Goal: Information Seeking & Learning: Find specific fact

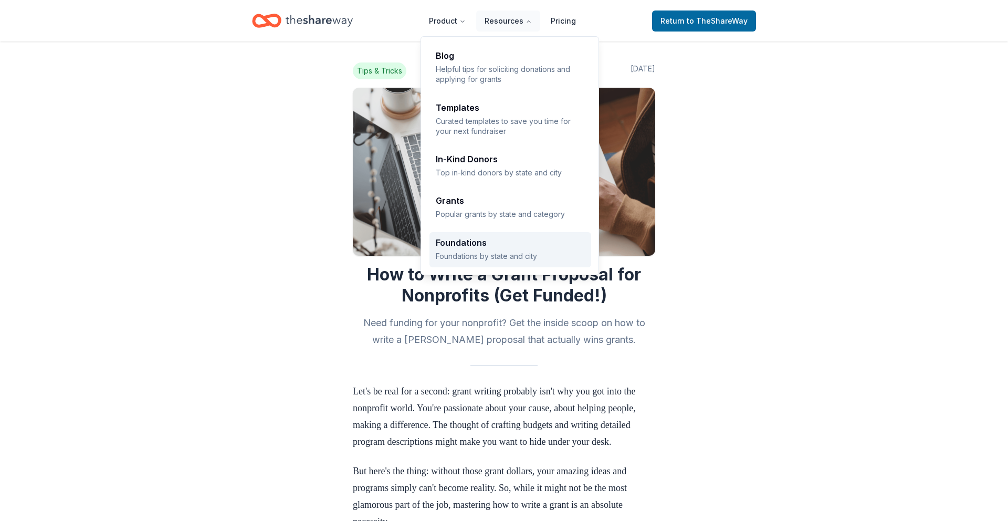
click at [488, 254] on p "Foundations by state and city" at bounding box center [510, 256] width 149 height 10
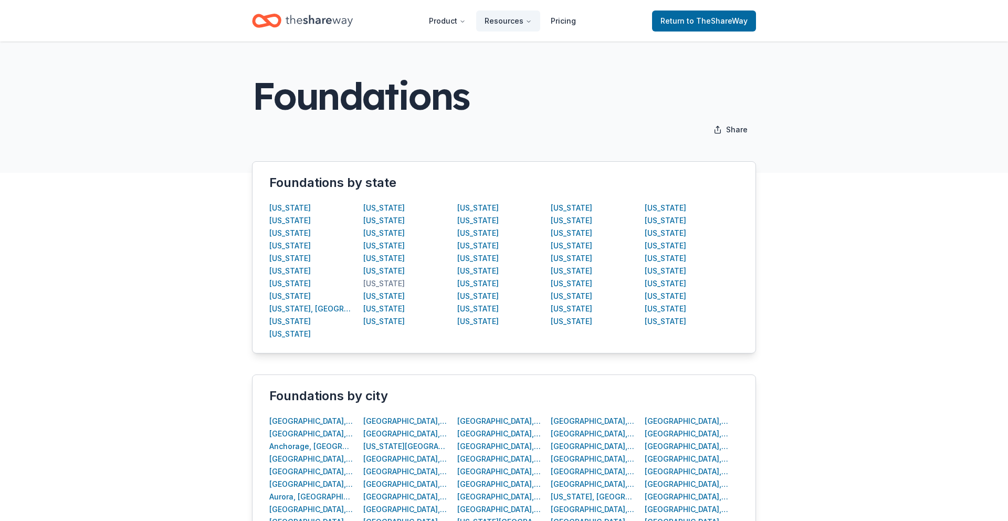
click at [373, 284] on div "[US_STATE]" at bounding box center [383, 283] width 41 height 13
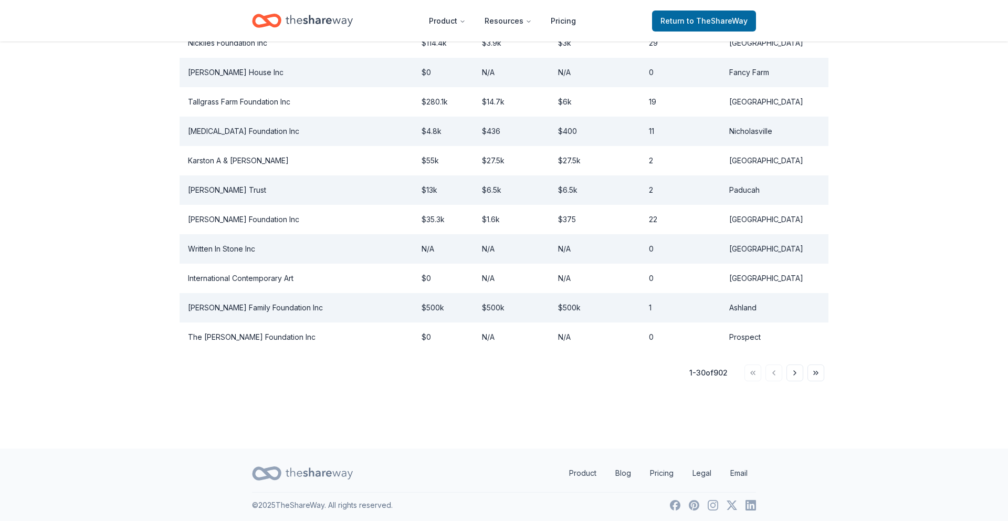
scroll to position [849, 0]
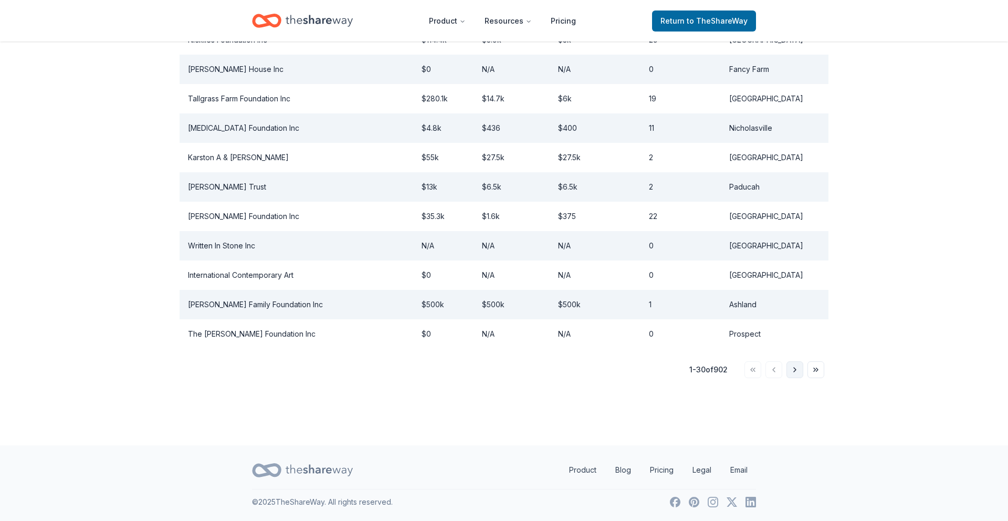
click at [794, 374] on button "Go to next page" at bounding box center [795, 369] width 17 height 17
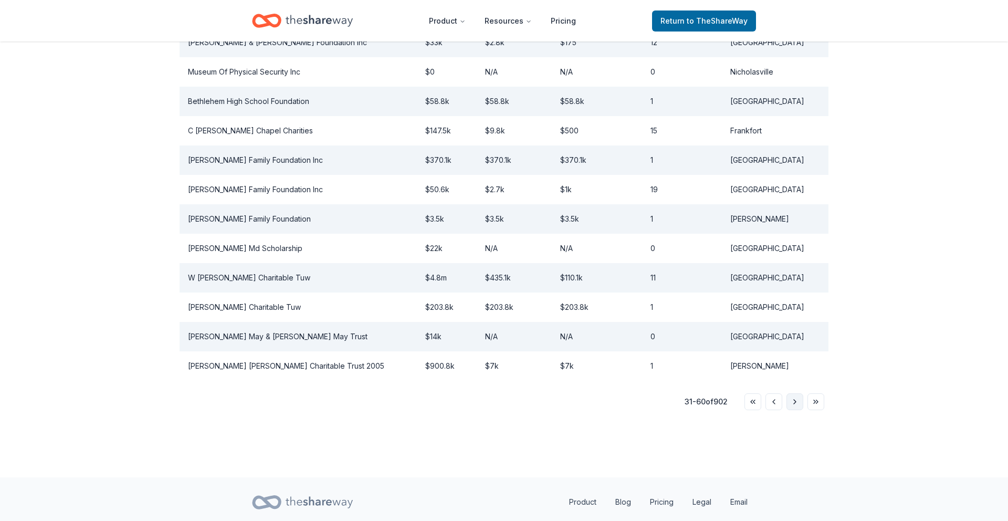
scroll to position [818, 0]
click at [793, 401] on button "Go to next page" at bounding box center [795, 400] width 17 height 17
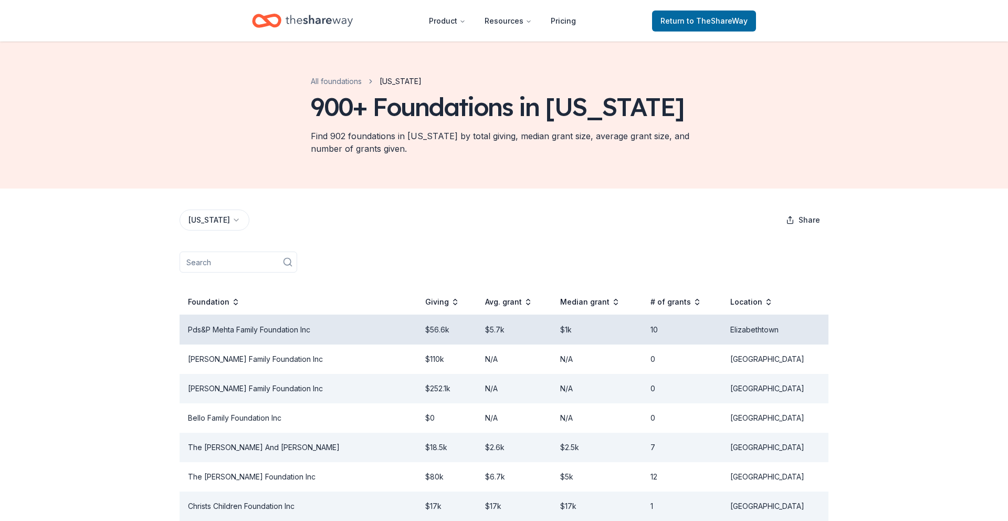
scroll to position [1, 0]
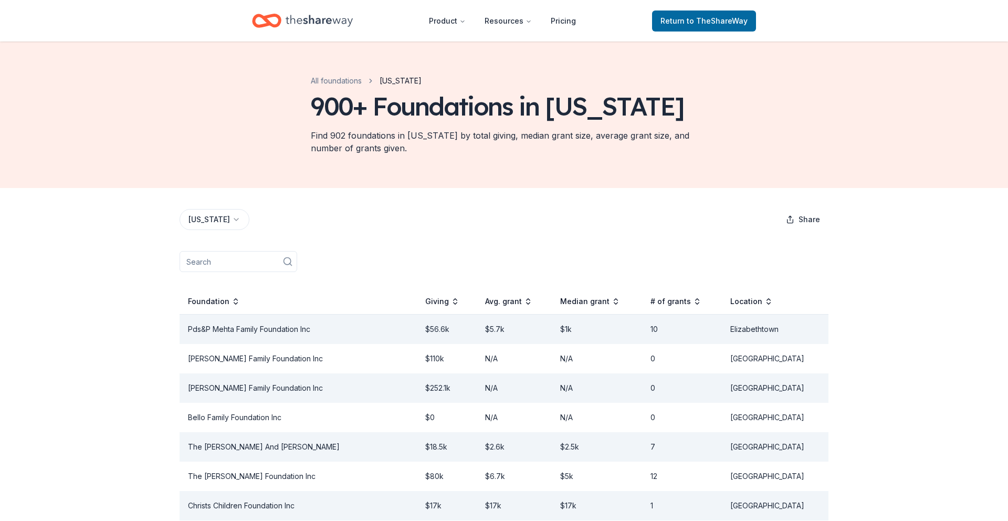
click at [201, 260] on input at bounding box center [239, 261] width 118 height 21
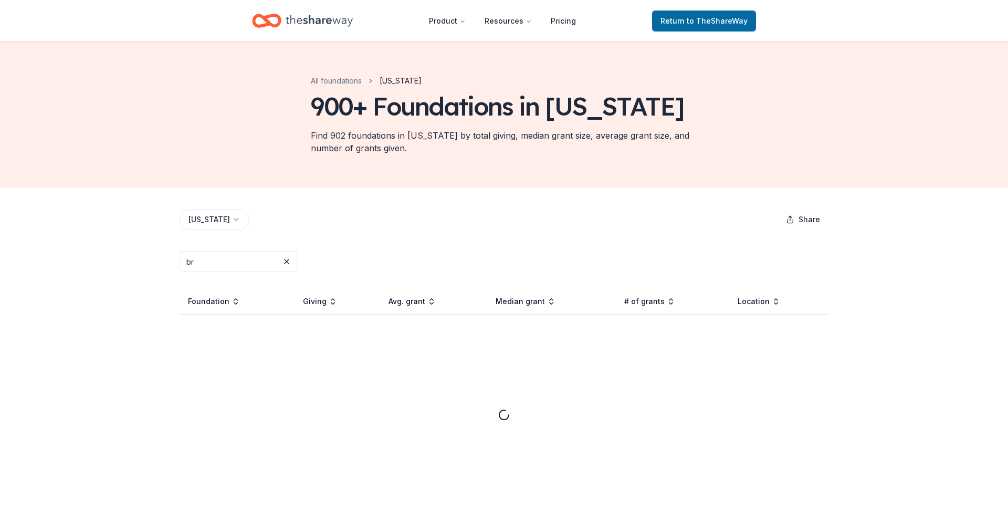
type input "b"
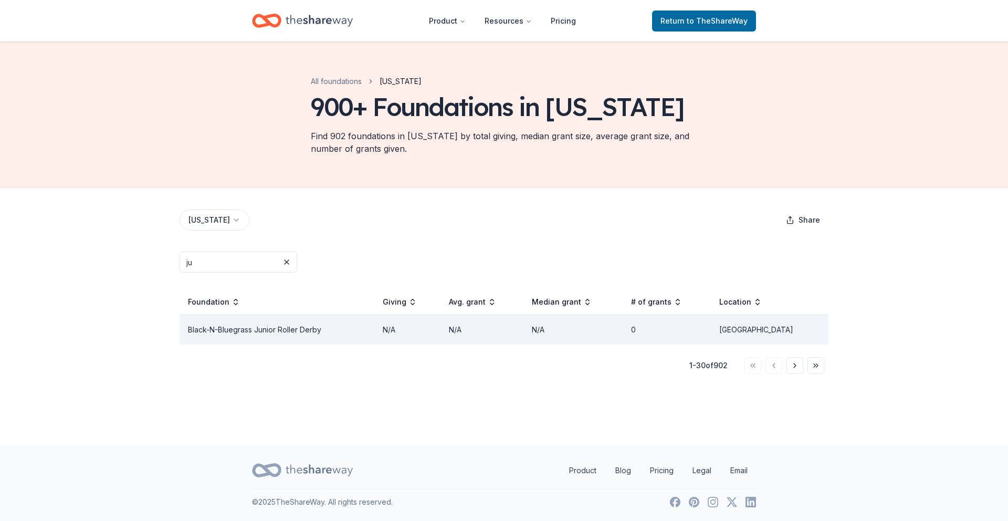
type input "j"
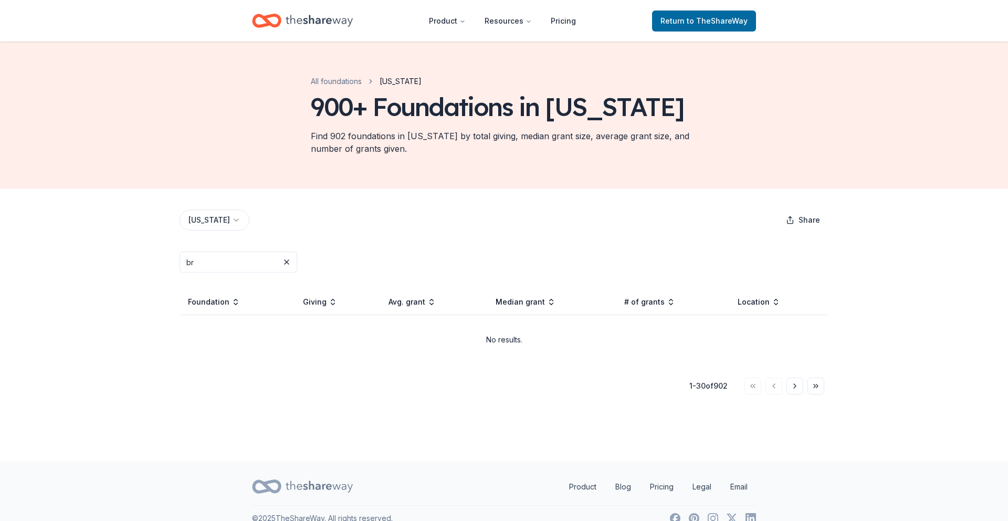
type input "b"
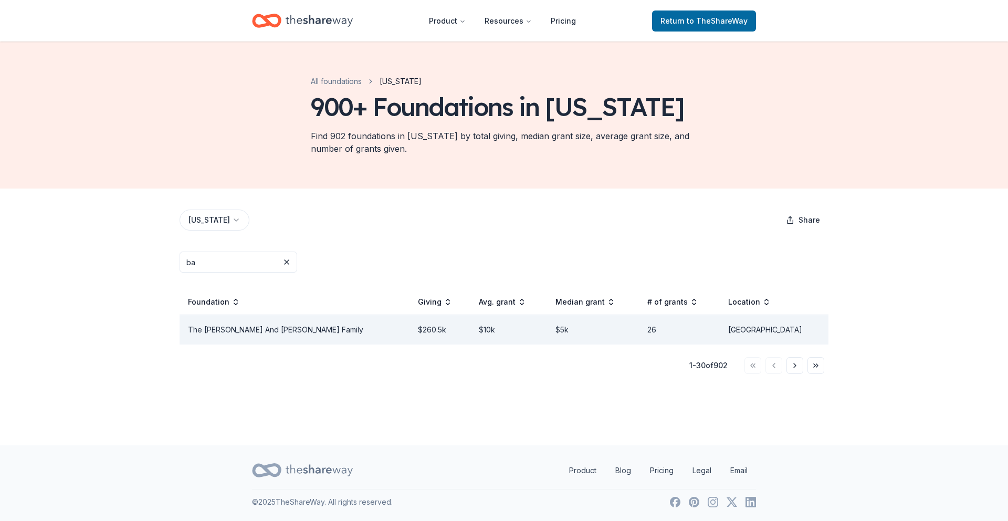
type input "b"
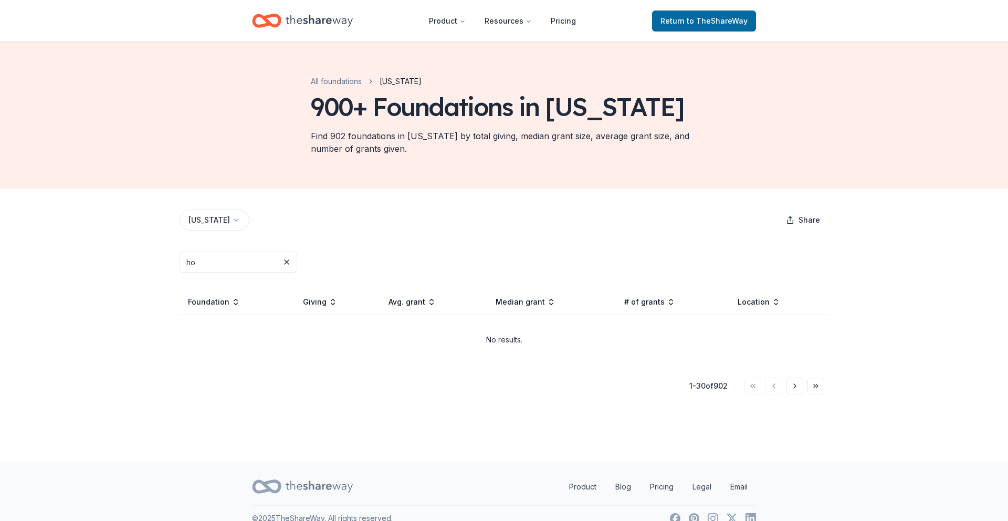
type input "h"
type input "s"
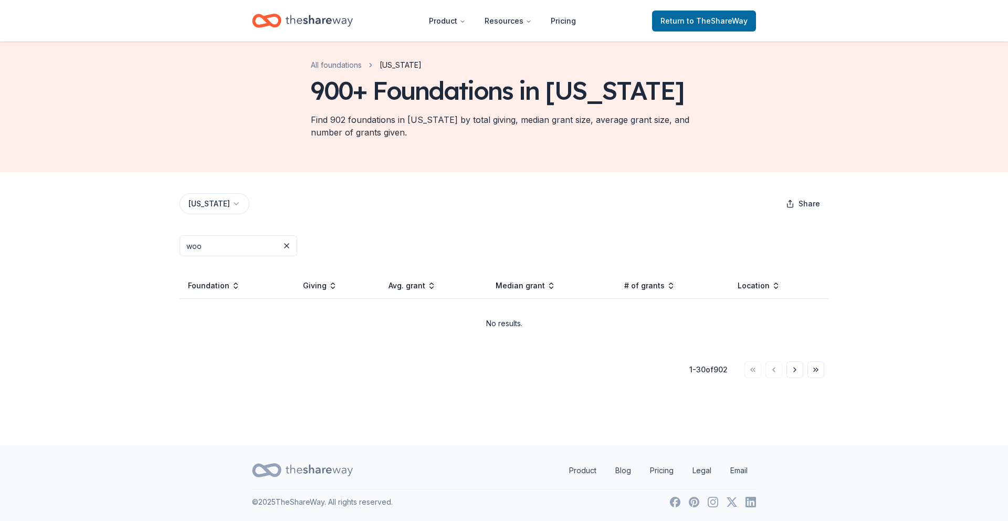
scroll to position [16, 0]
click at [188, 244] on input "woo" at bounding box center [239, 245] width 118 height 21
type input "[PERSON_NAME]"
click at [282, 246] on button at bounding box center [286, 245] width 13 height 13
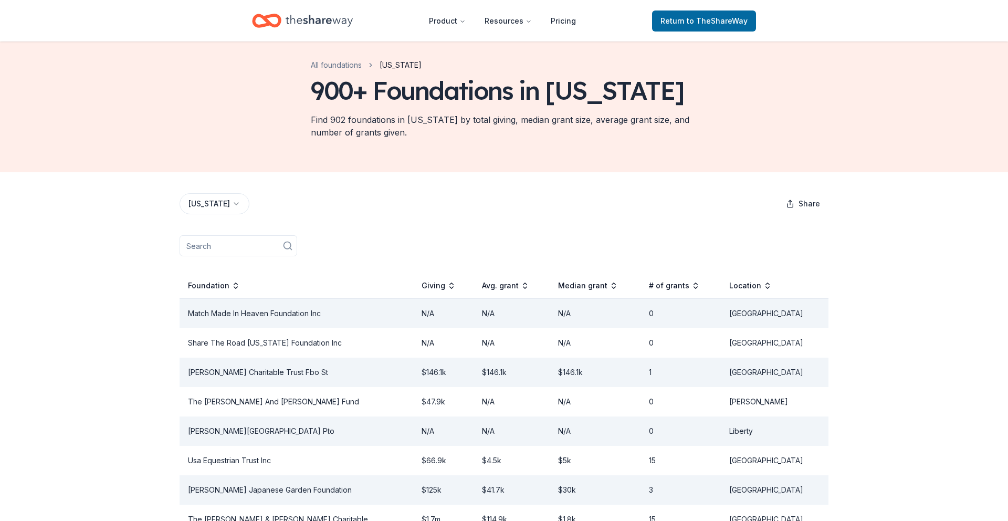
click at [200, 244] on input at bounding box center [239, 245] width 118 height 21
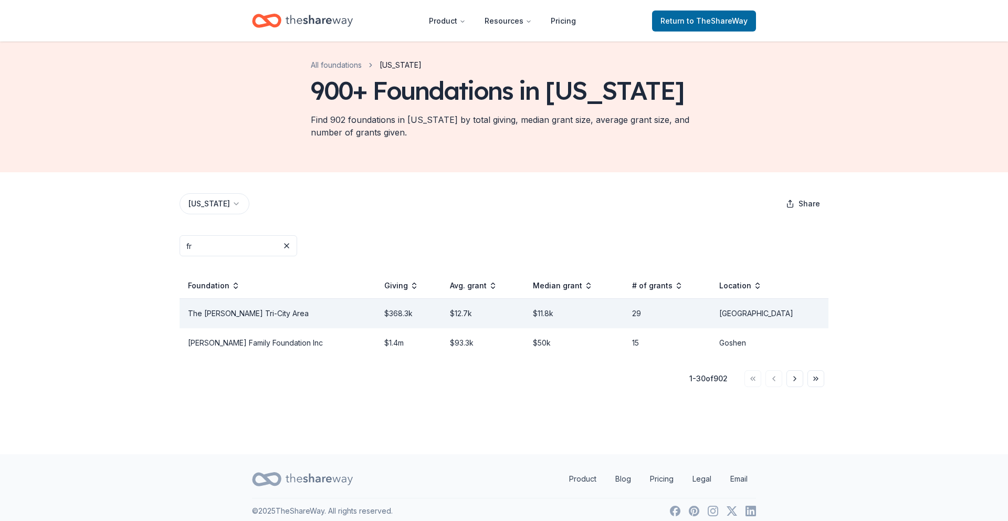
type input "f"
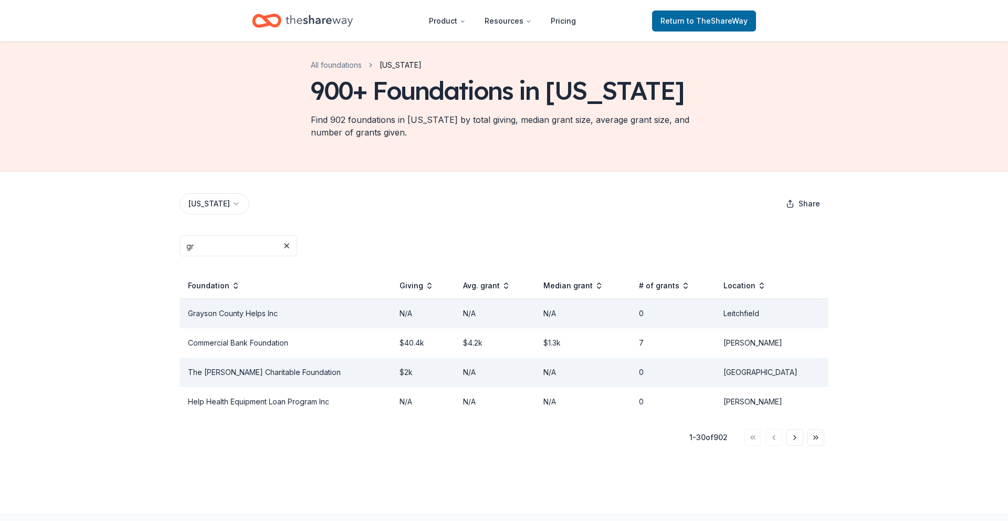
type input "g"
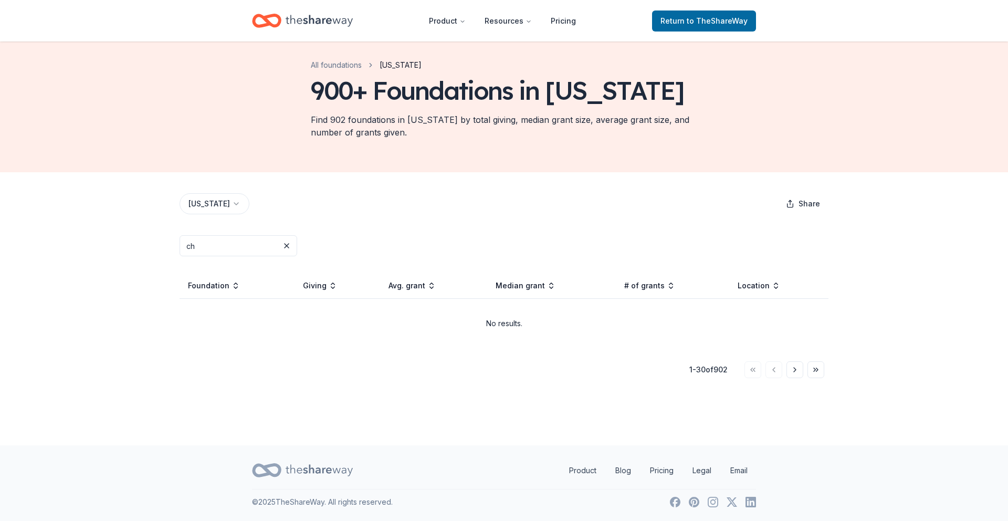
type input "c"
